Goal: Ask a question

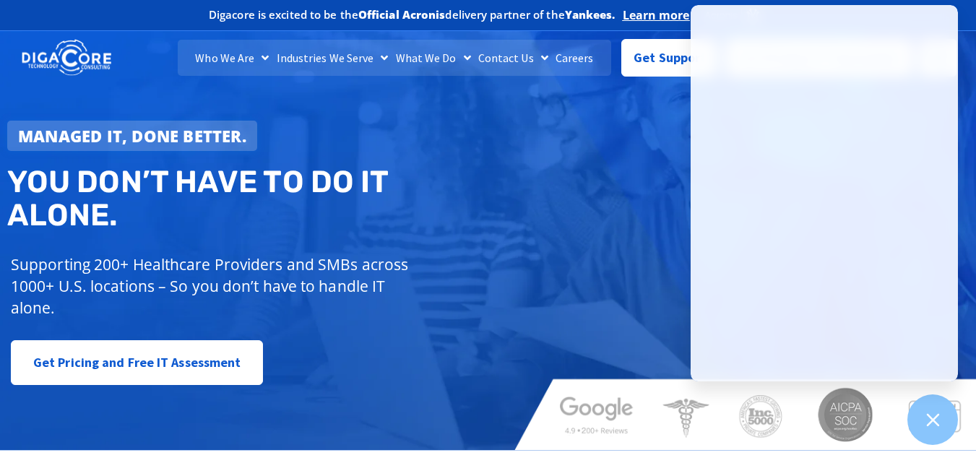
click at [603, 268] on div "Managed IT, done better. You don’t have to do IT alone. Supporting 200+ Healthc…" at bounding box center [488, 235] width 976 height 429
click at [524, 239] on div "Managed IT, done better. You don’t have to do IT alone. Supporting 200+ Healthc…" at bounding box center [488, 235] width 976 height 429
click at [642, 49] on span "Get Support" at bounding box center [670, 52] width 72 height 29
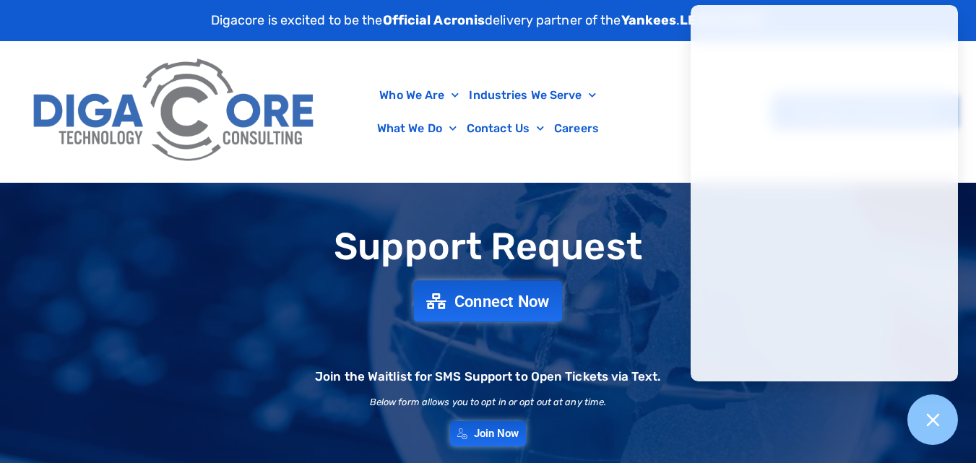
click at [527, 295] on span "Connect Now" at bounding box center [501, 301] width 95 height 16
